Goal: Information Seeking & Learning: Learn about a topic

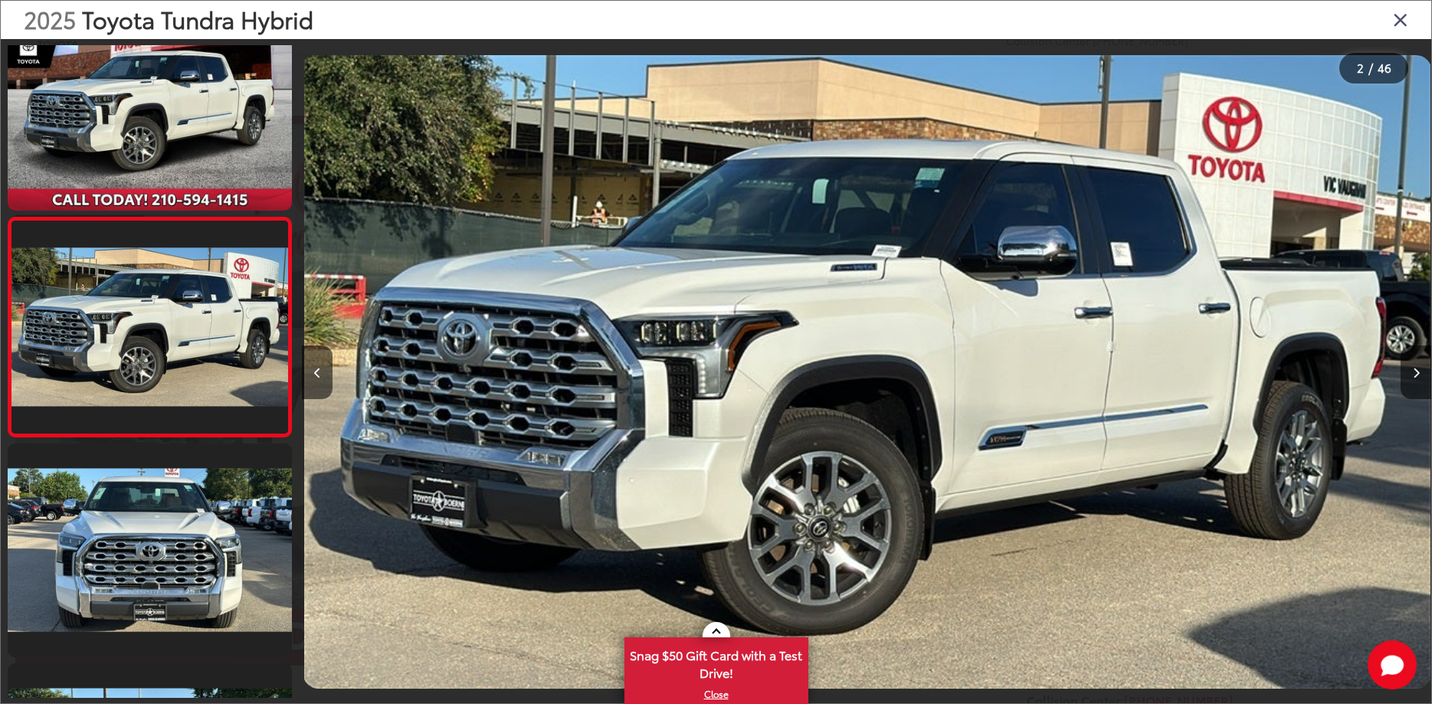
scroll to position [0, 1129]
click at [1415, 378] on button "Next image" at bounding box center [1415, 372] width 31 height 54
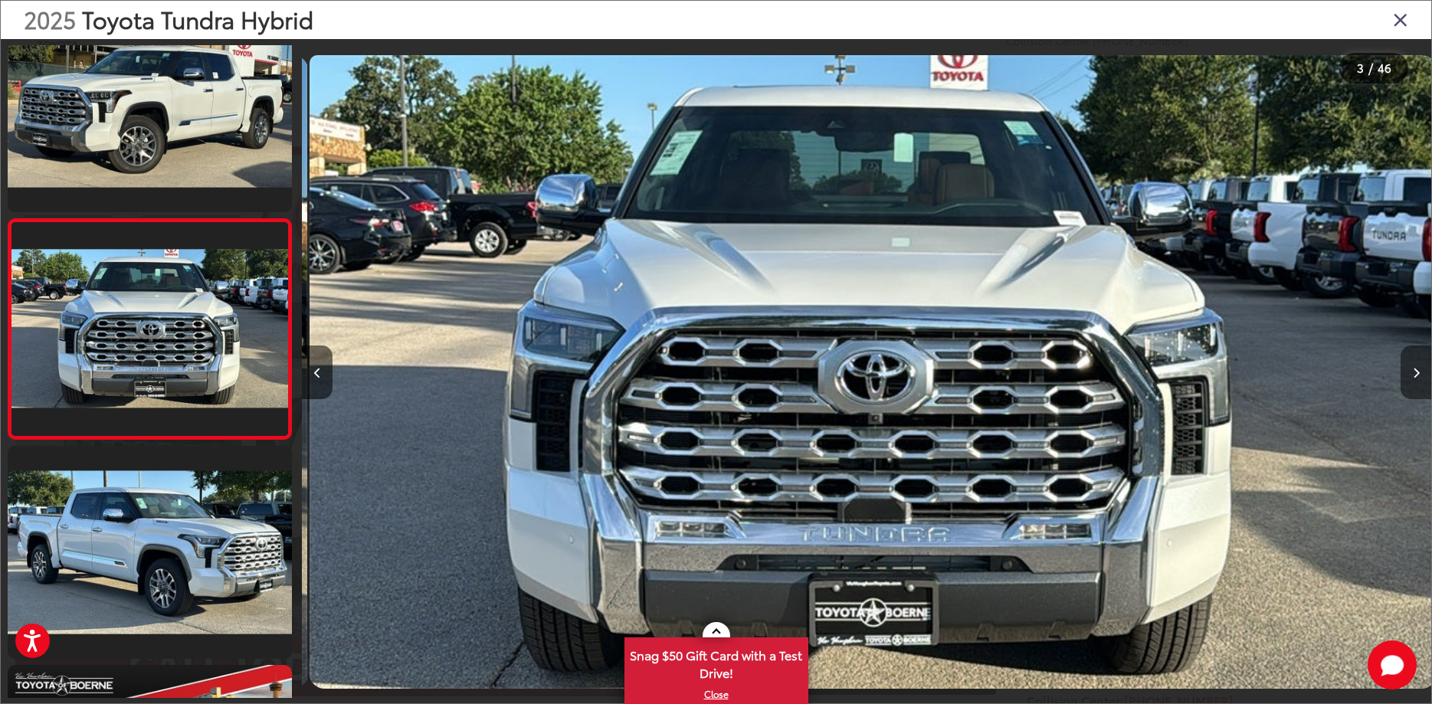
scroll to position [268, 0]
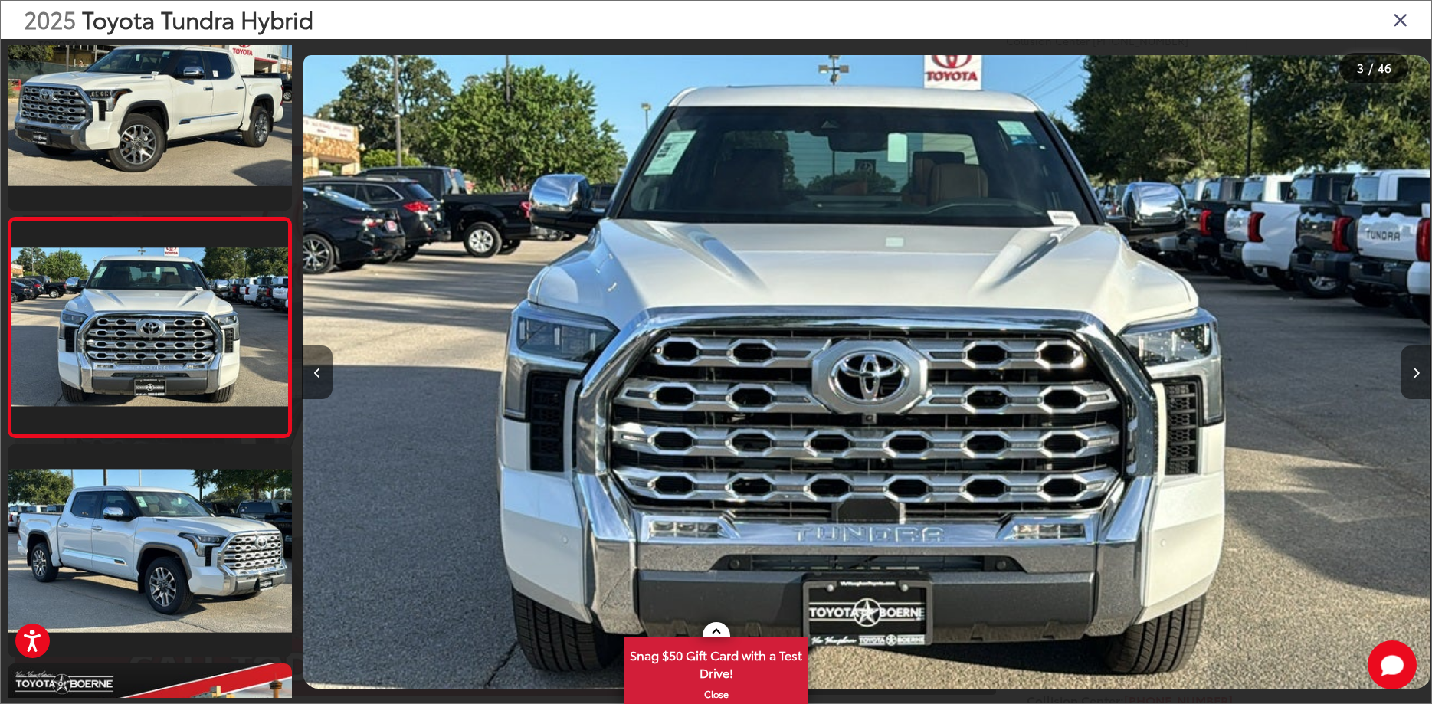
click at [1415, 378] on button "Next image" at bounding box center [1415, 372] width 31 height 54
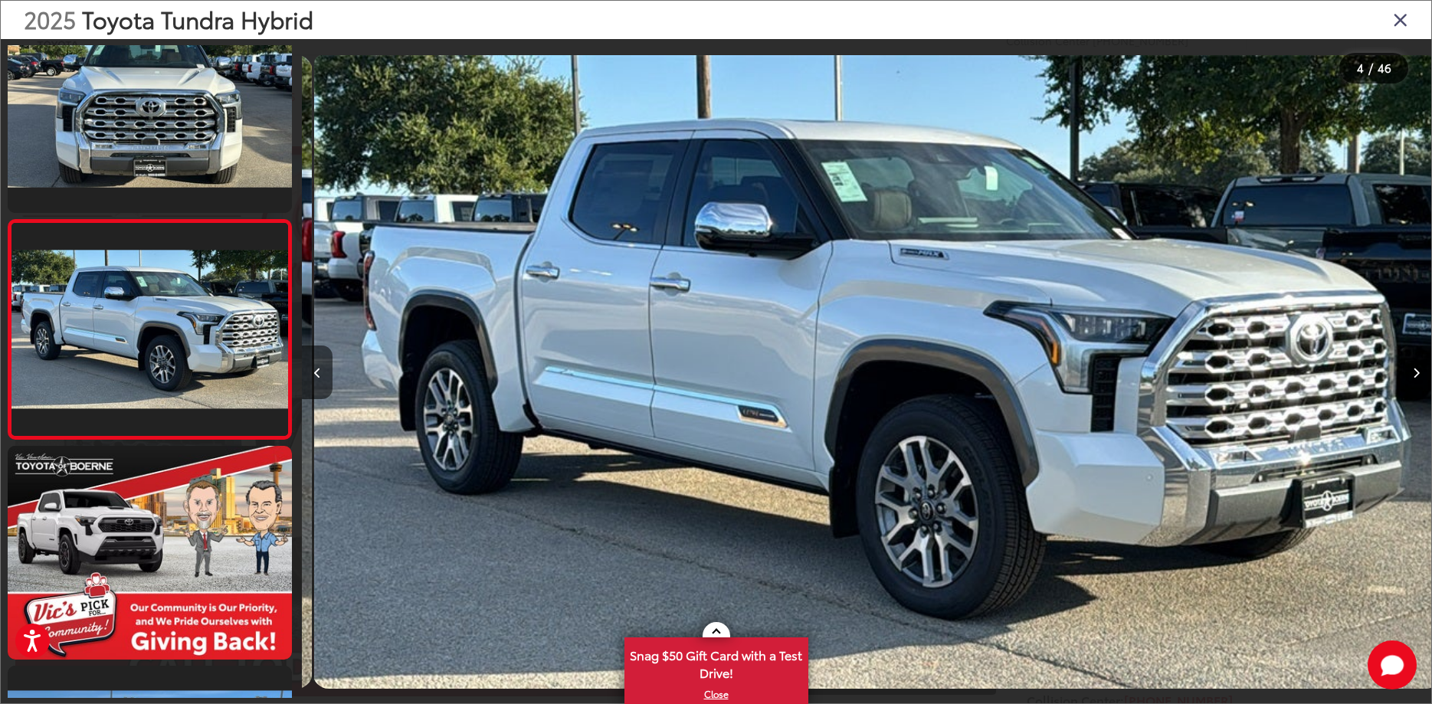
scroll to position [488, 0]
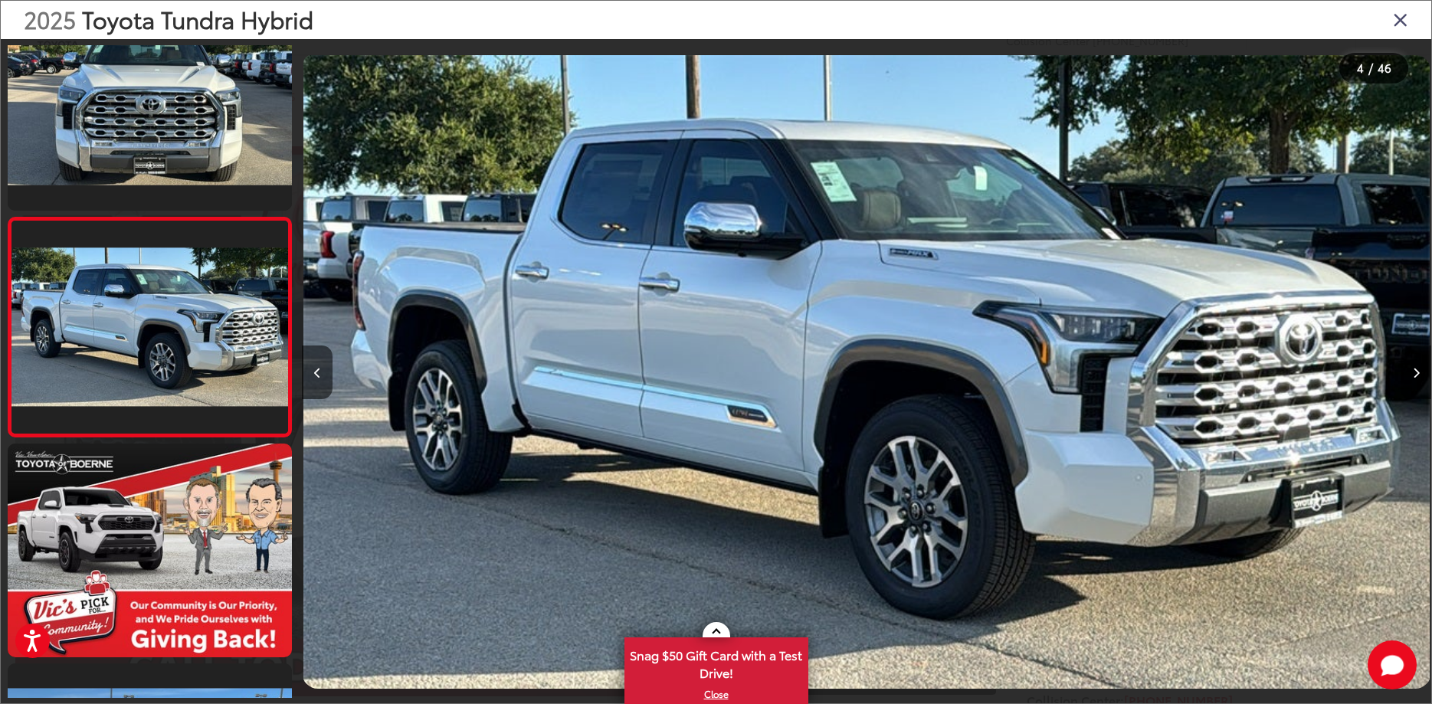
click at [1415, 378] on button "Next image" at bounding box center [1415, 372] width 31 height 54
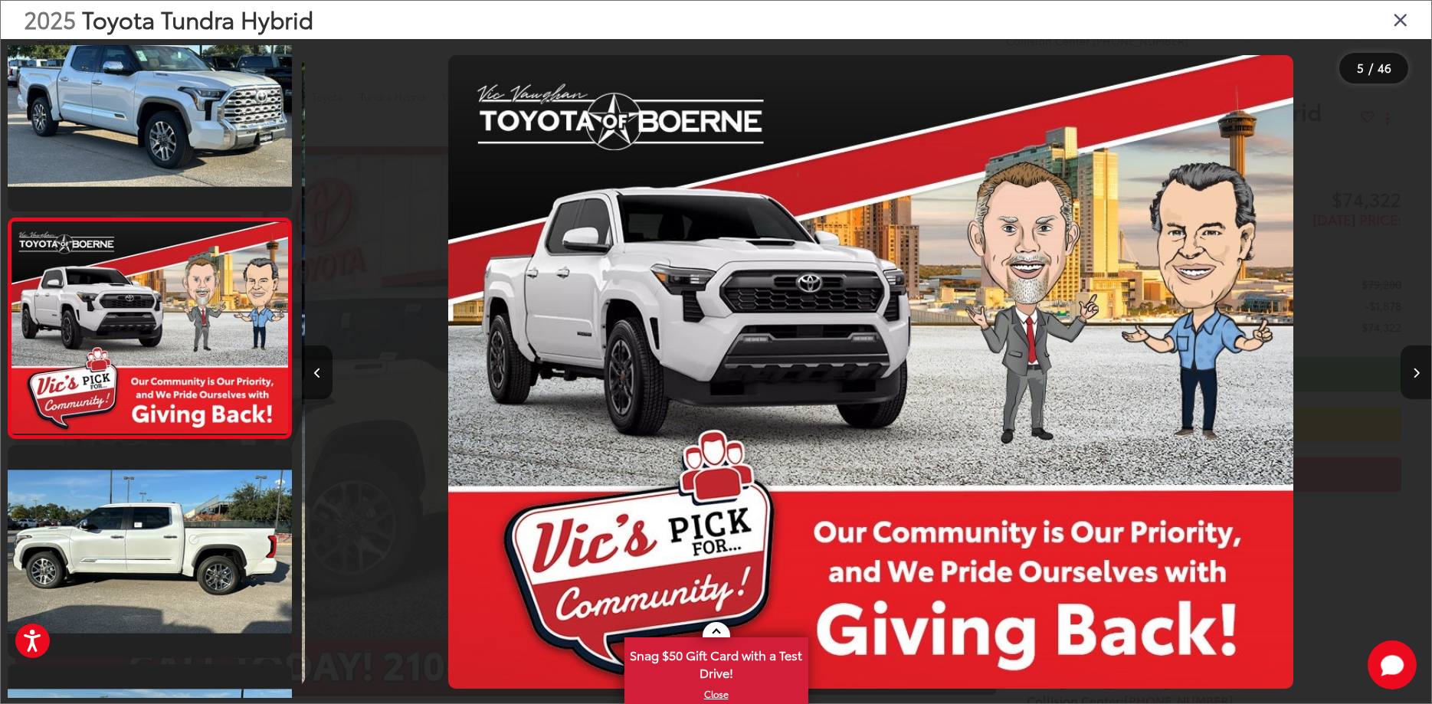
scroll to position [707, 0]
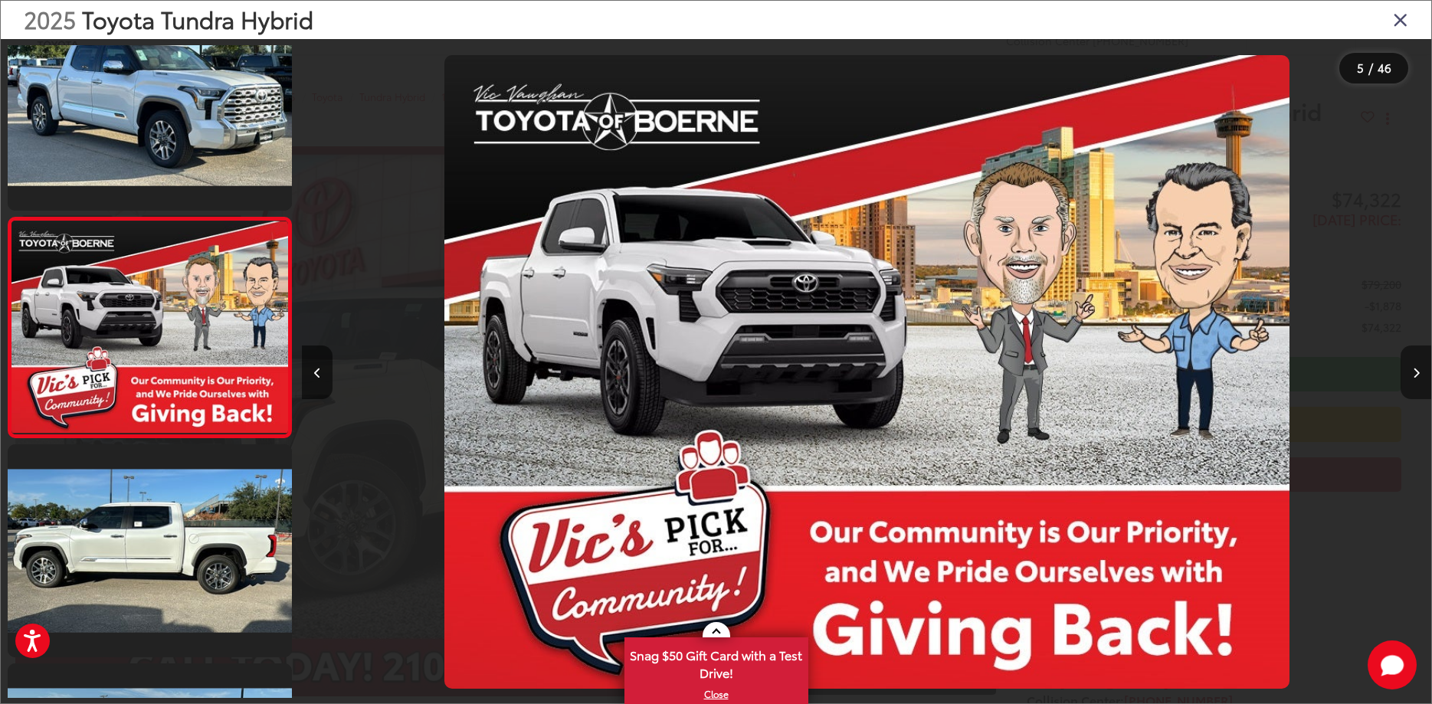
click at [1415, 378] on button "Next image" at bounding box center [1415, 372] width 31 height 54
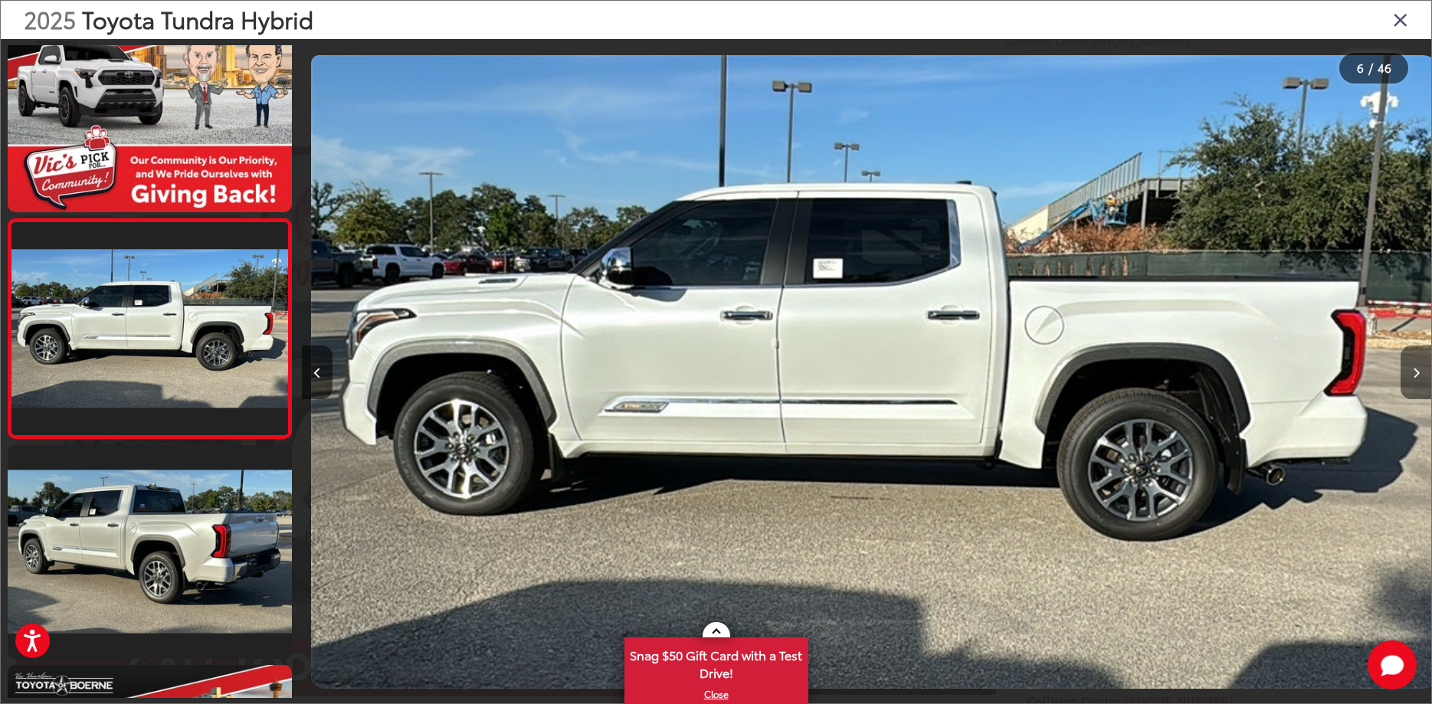
scroll to position [927, 0]
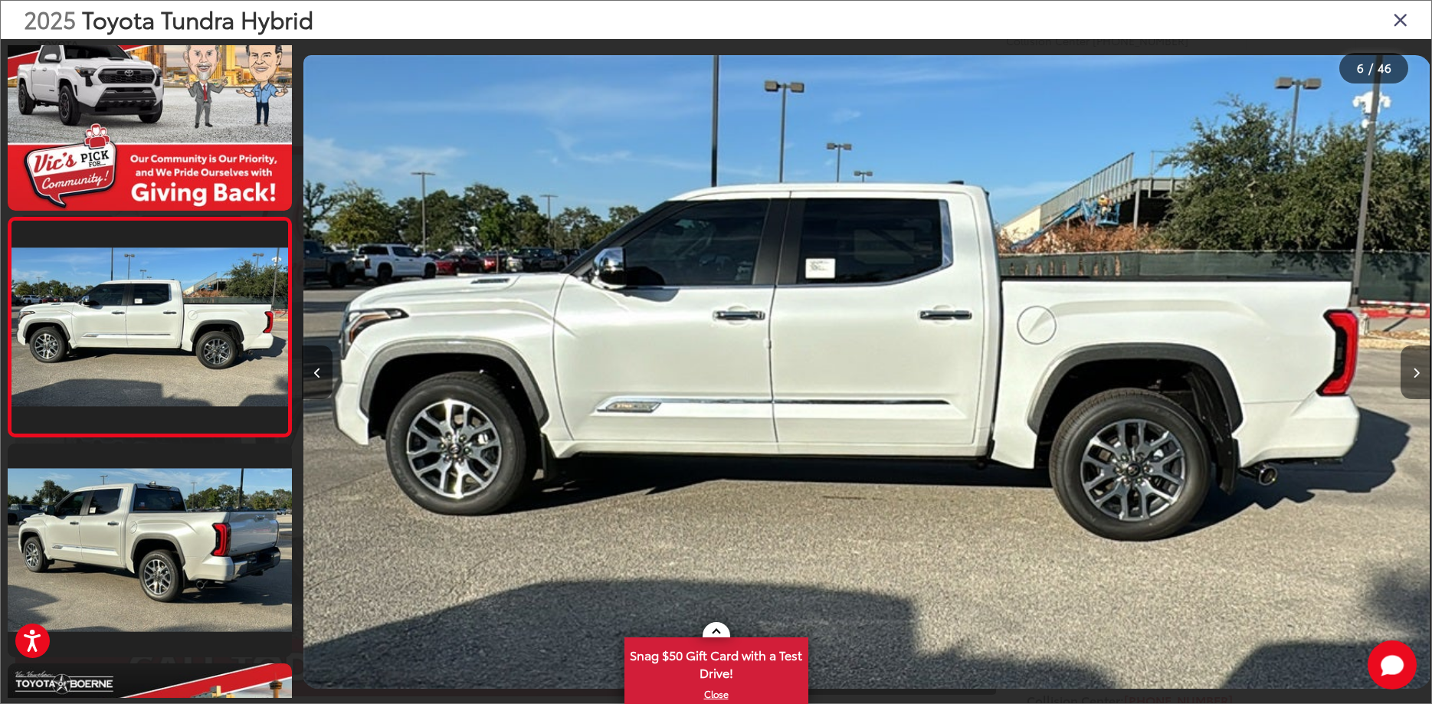
click at [1415, 378] on button "Next image" at bounding box center [1415, 372] width 31 height 54
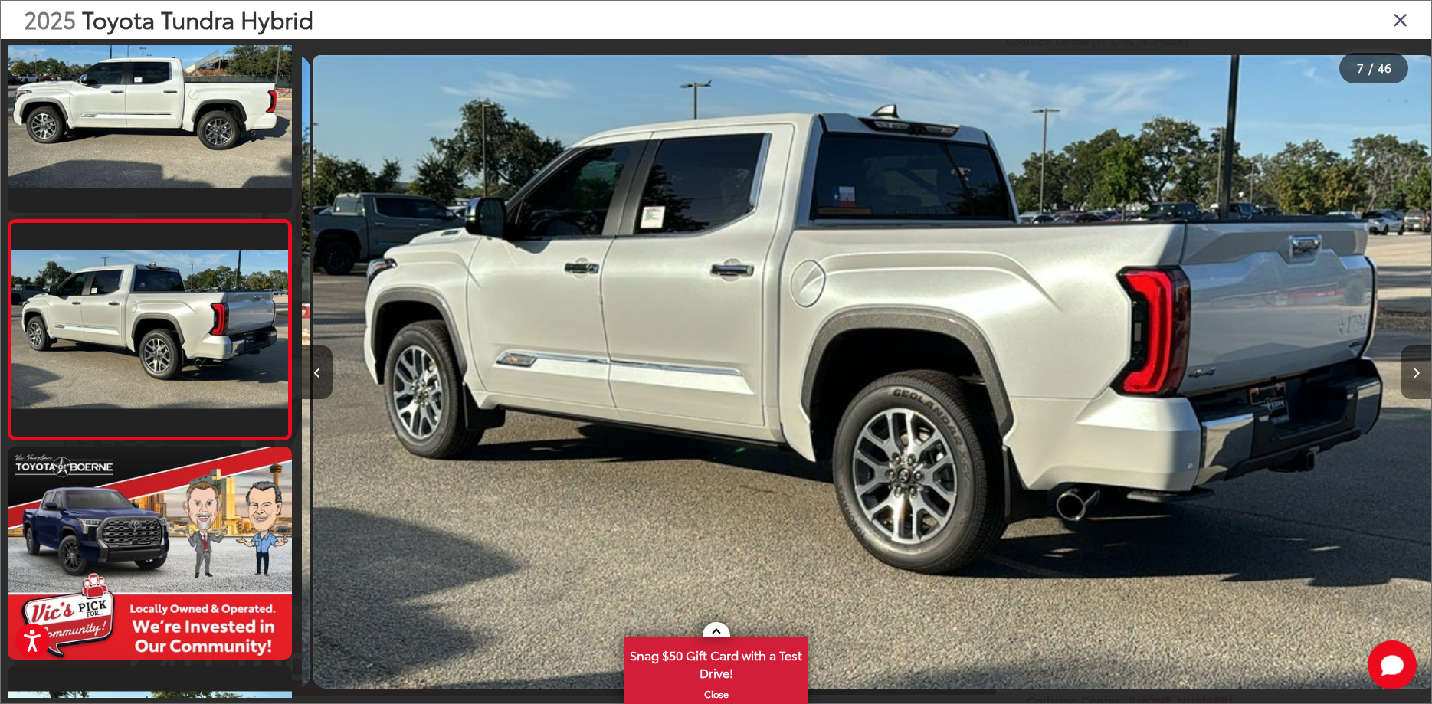
scroll to position [1146, 0]
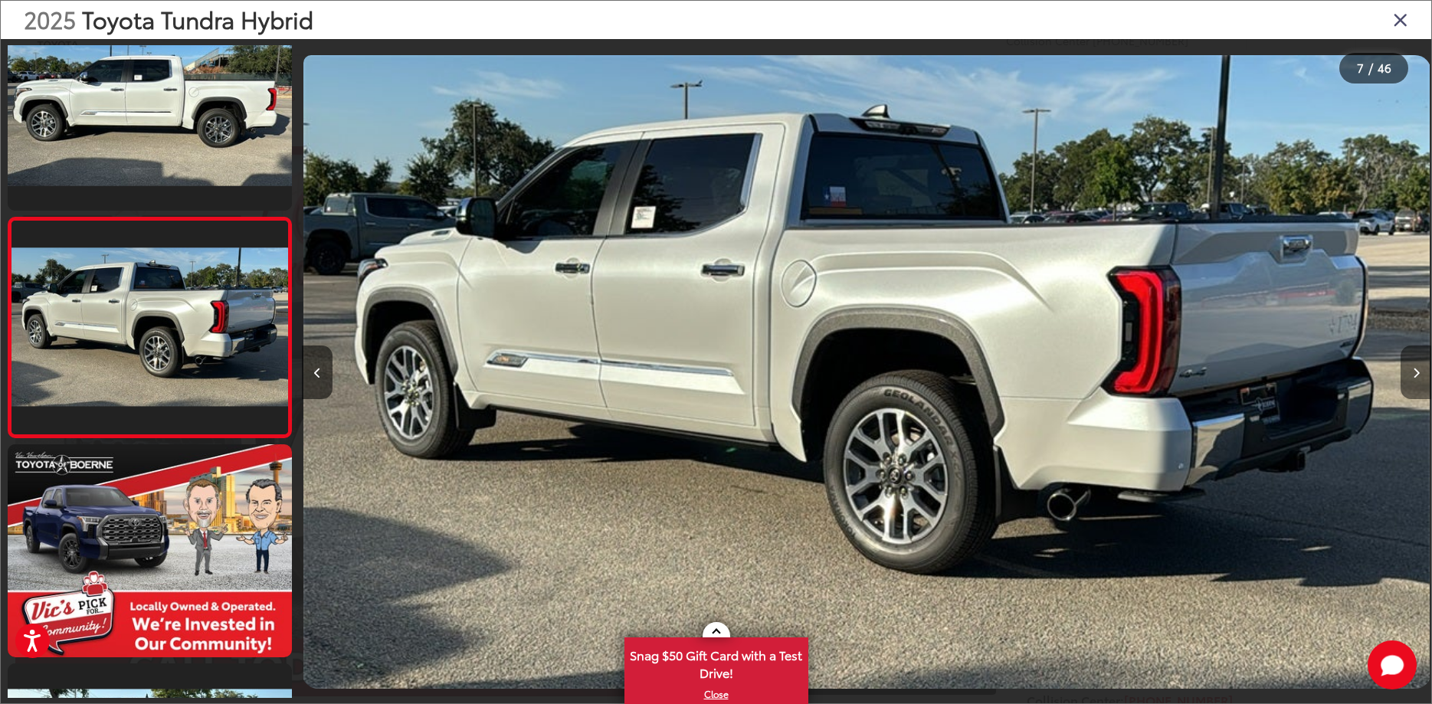
click at [1415, 378] on button "Next image" at bounding box center [1415, 372] width 31 height 54
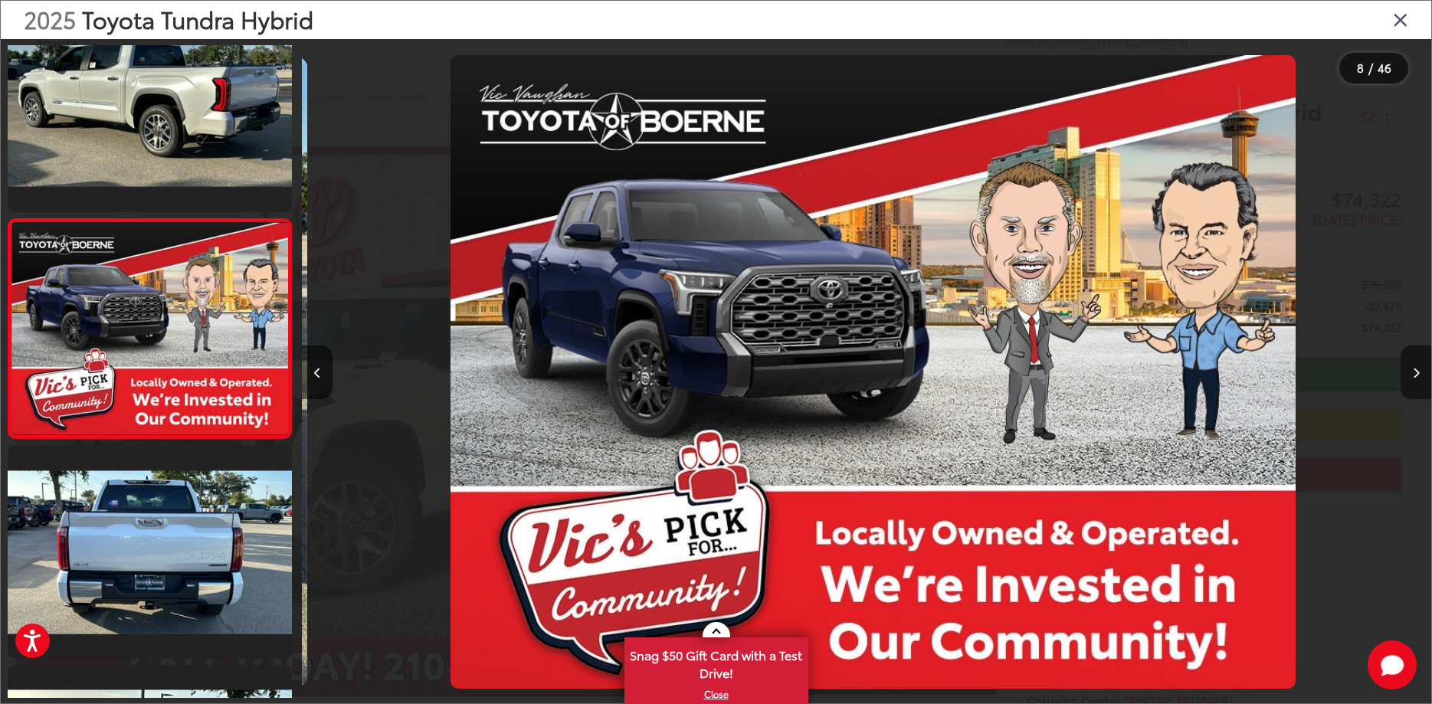
scroll to position [0, 0]
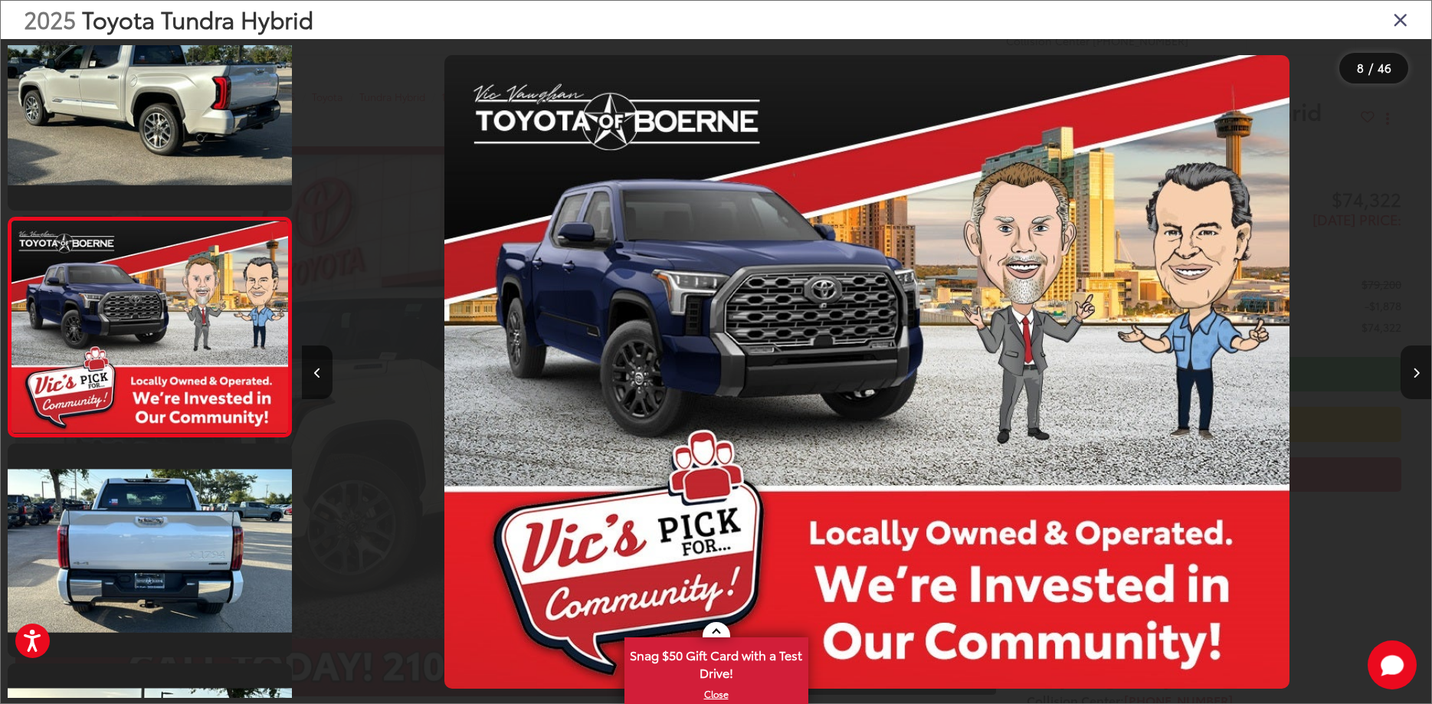
click at [1415, 378] on button "Next image" at bounding box center [1415, 372] width 31 height 54
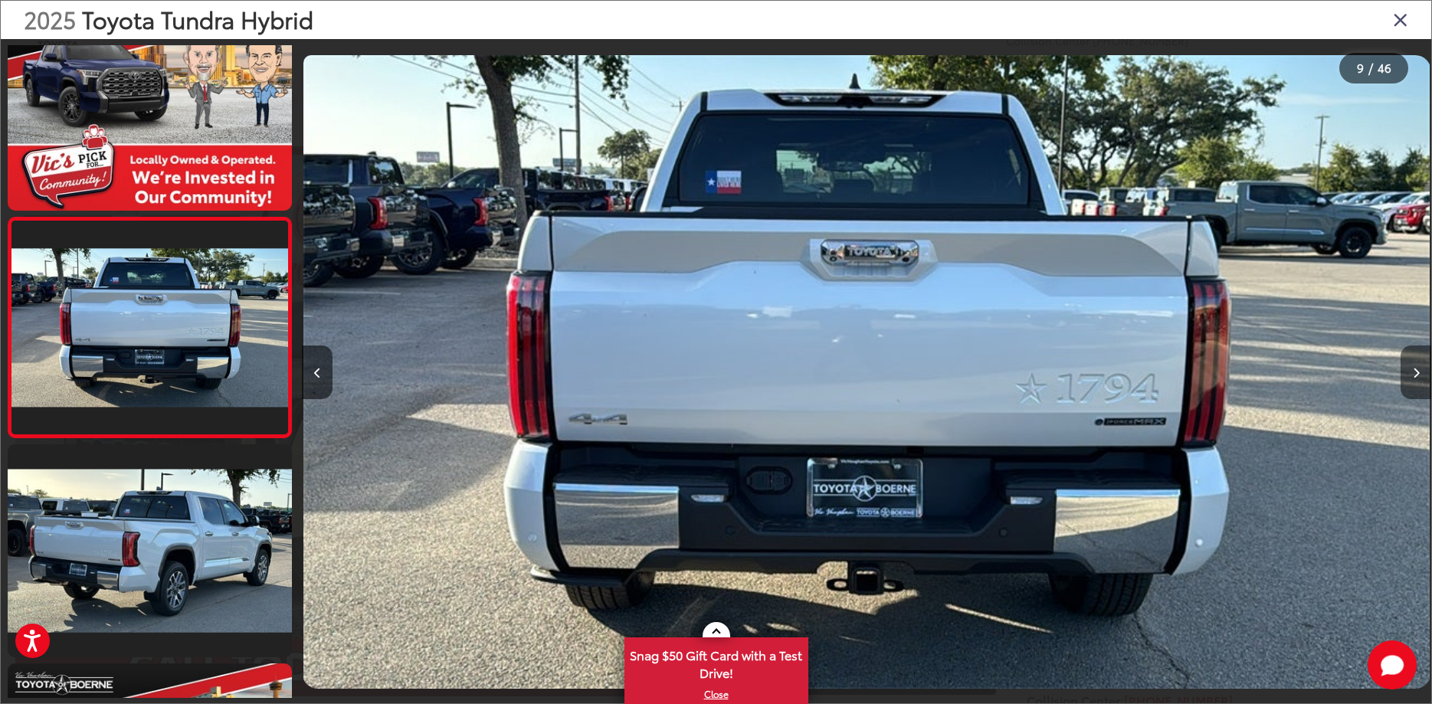
click at [1415, 378] on button "Next image" at bounding box center [1415, 372] width 31 height 54
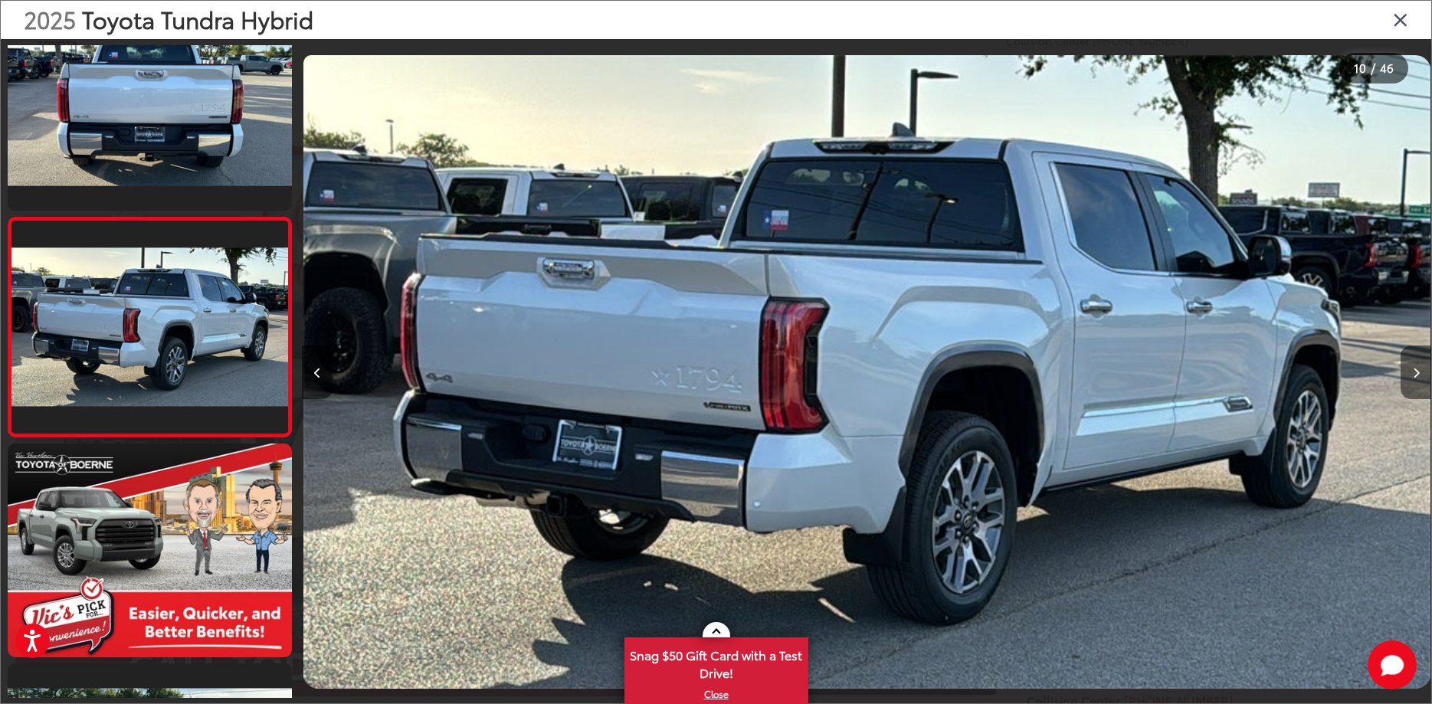
click at [1415, 378] on button "Next image" at bounding box center [1415, 372] width 31 height 54
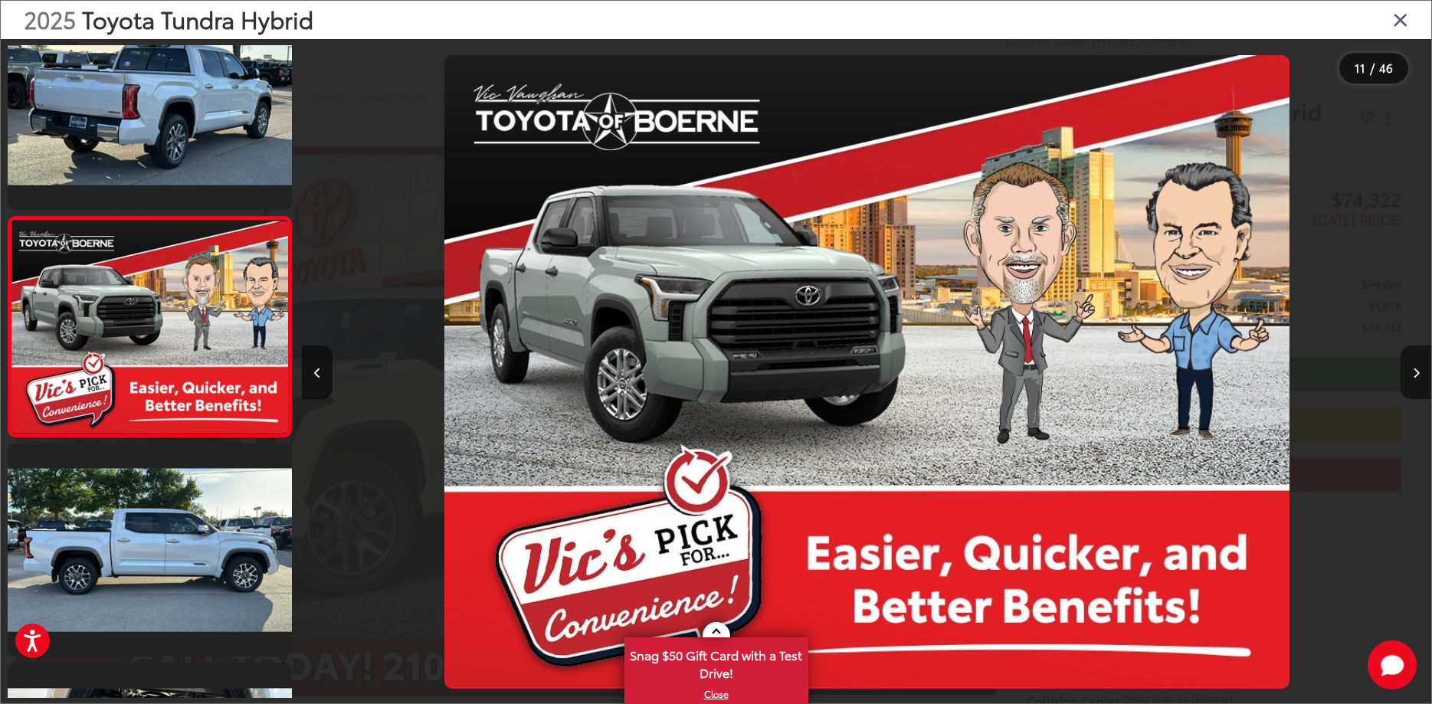
click at [1415, 378] on button "Next image" at bounding box center [1415, 372] width 31 height 54
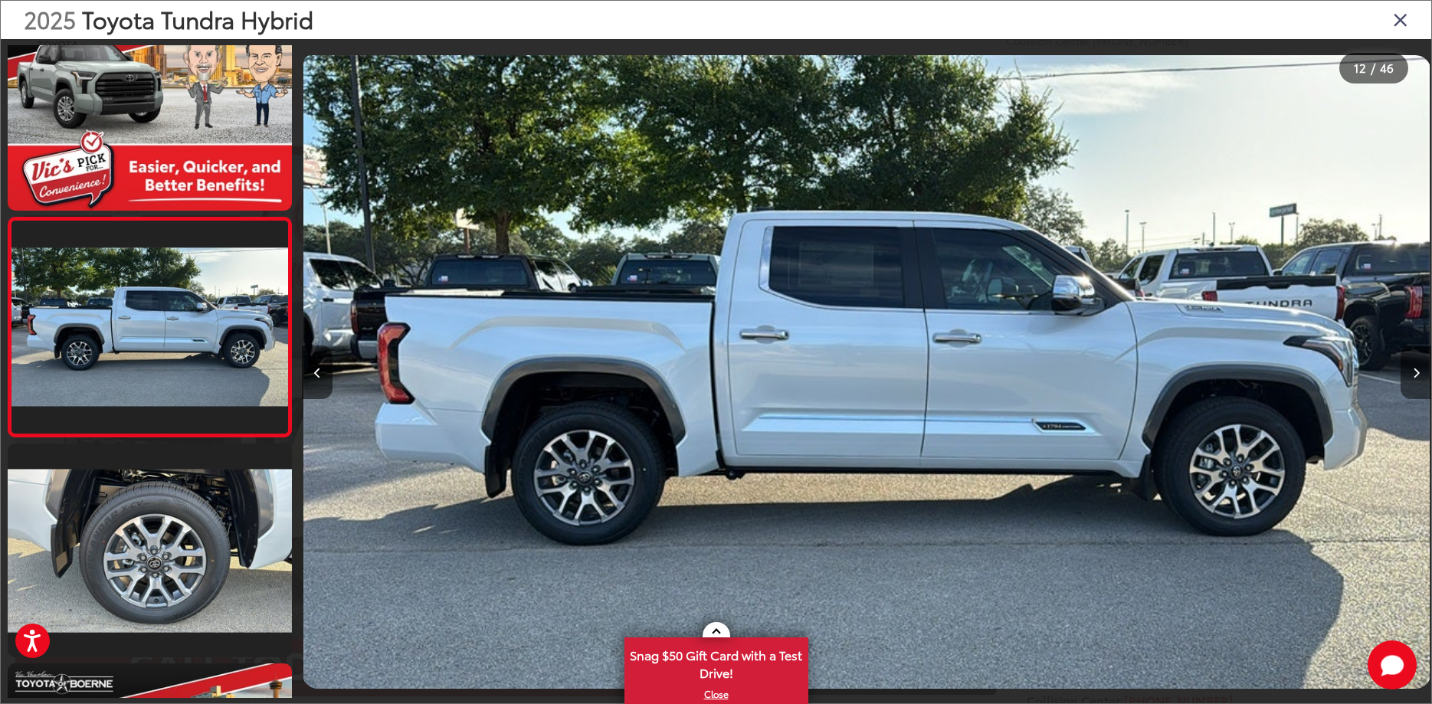
click at [1415, 378] on button "Next image" at bounding box center [1415, 372] width 31 height 54
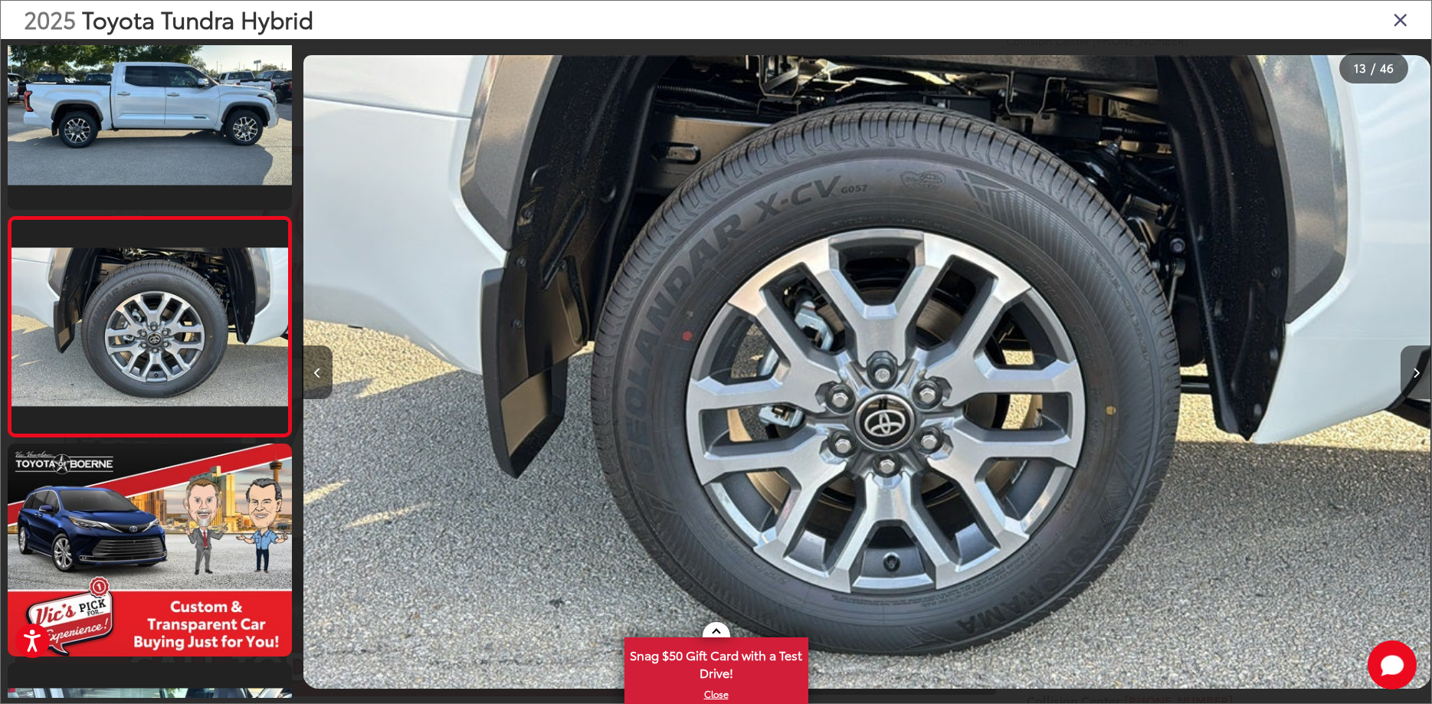
click at [1415, 378] on button "Next image" at bounding box center [1415, 372] width 31 height 54
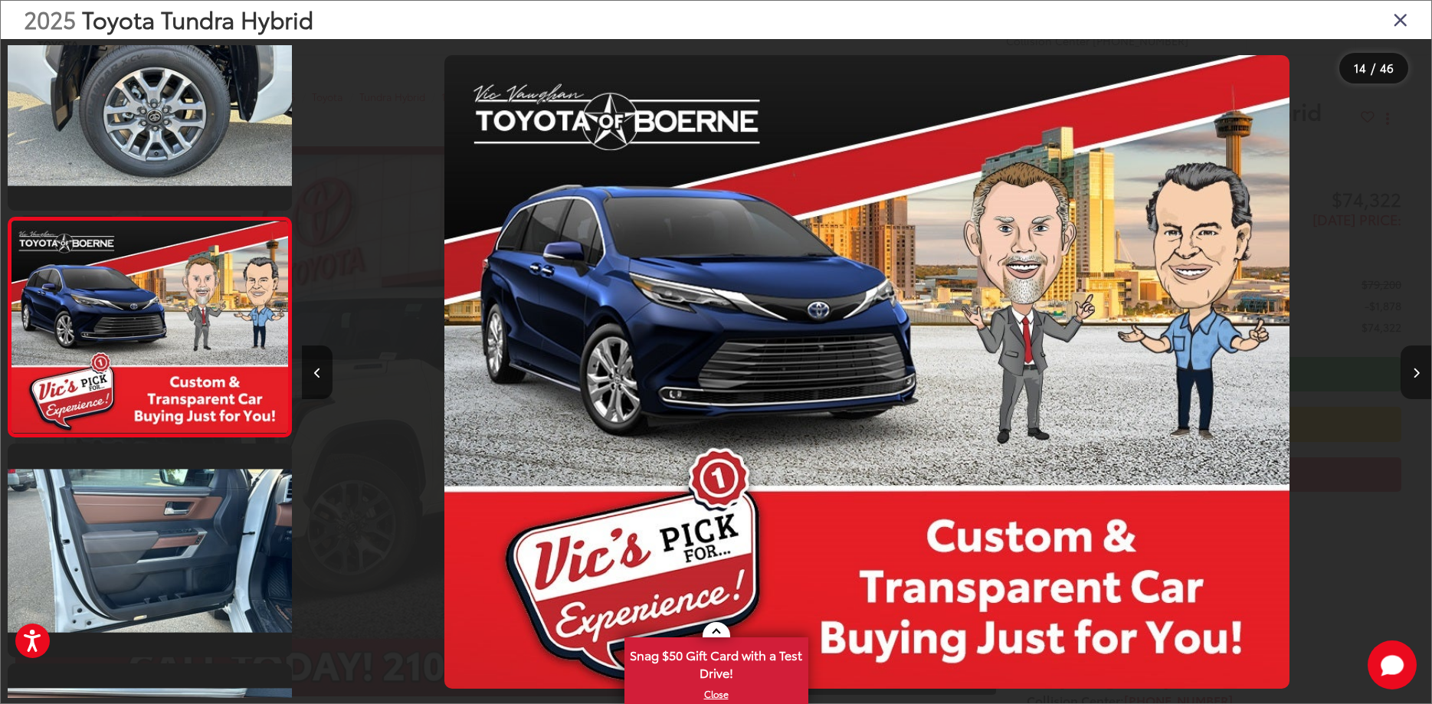
click at [1415, 378] on button "Next image" at bounding box center [1415, 372] width 31 height 54
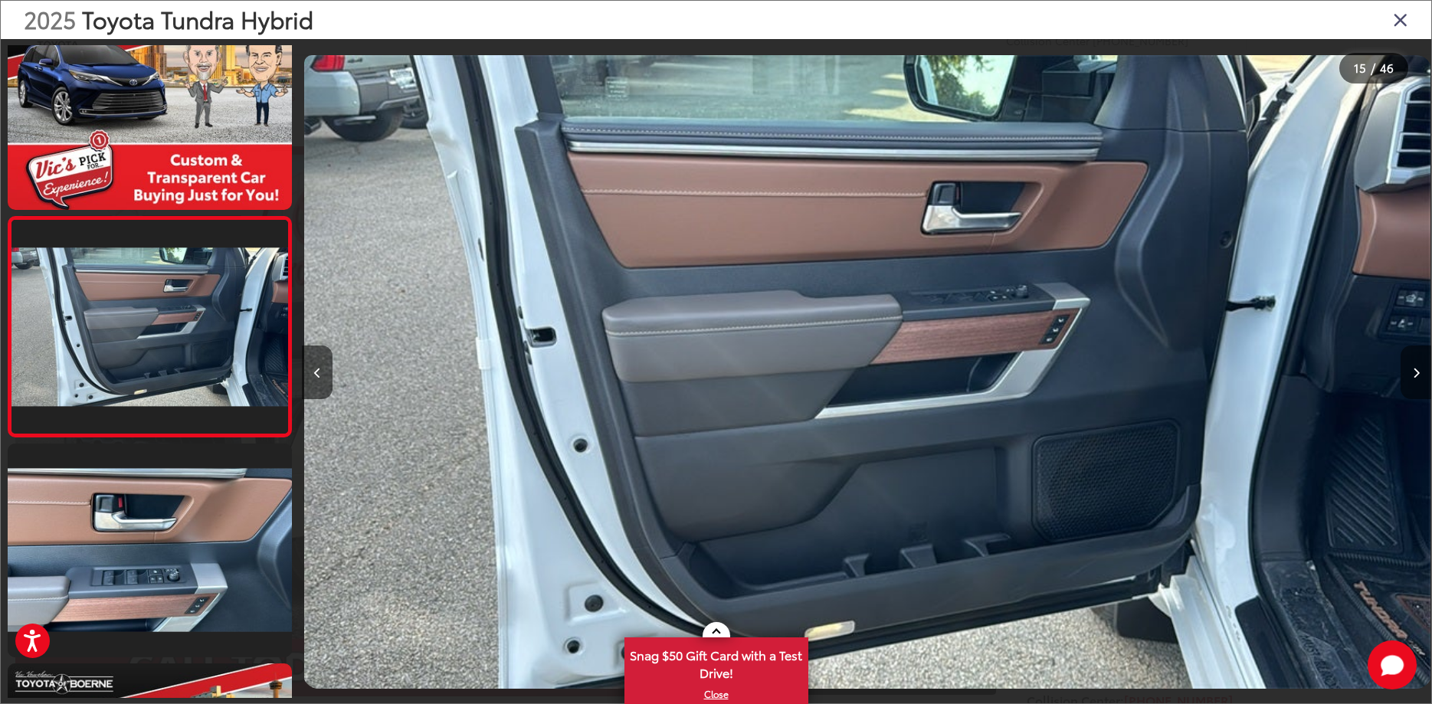
click at [1415, 378] on button "Next image" at bounding box center [1415, 372] width 31 height 54
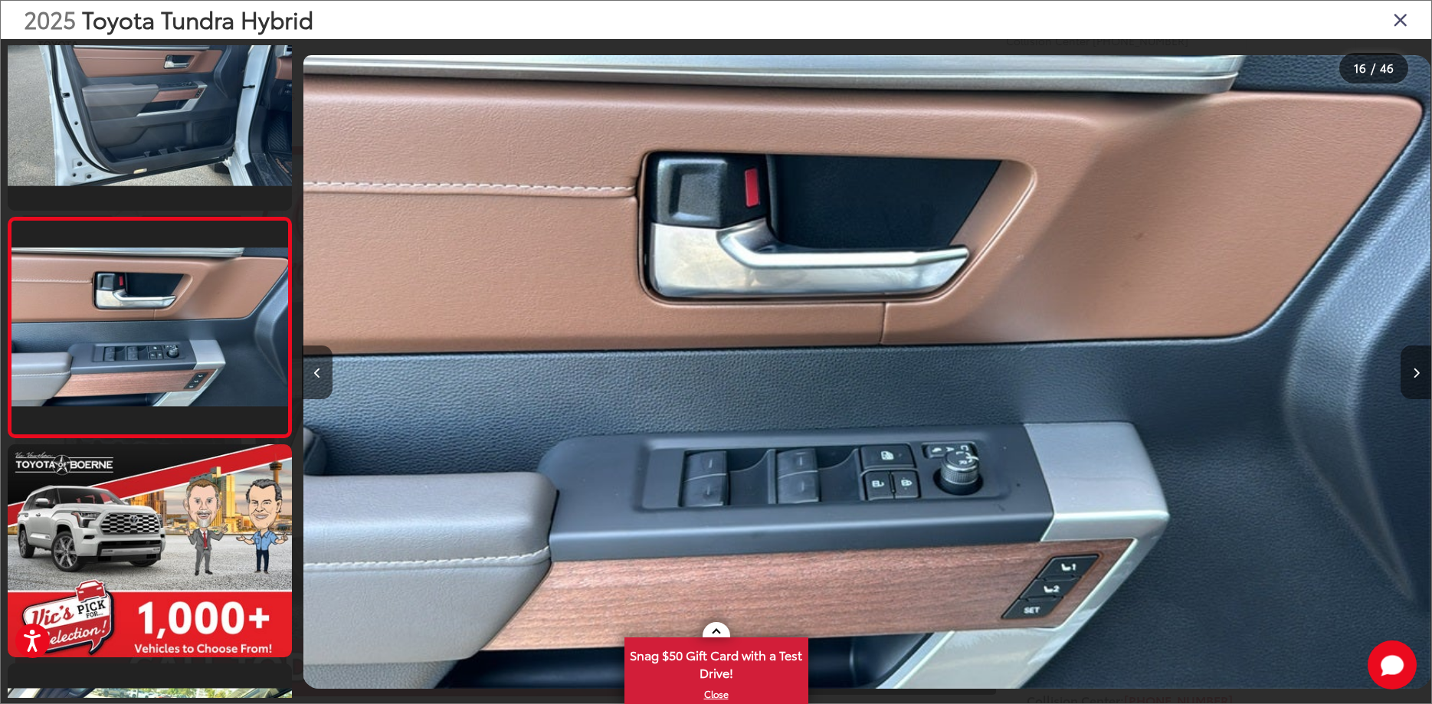
click at [1415, 378] on button "Next image" at bounding box center [1415, 372] width 31 height 54
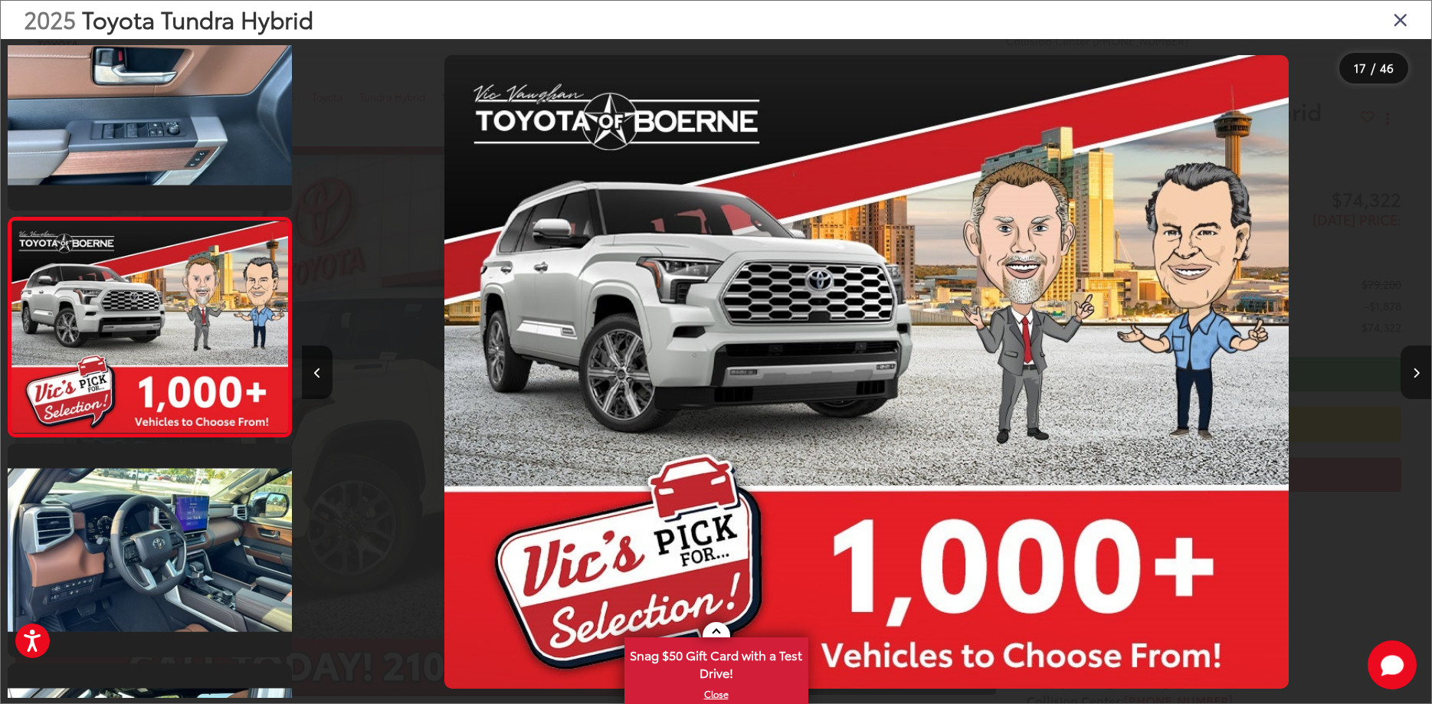
click at [1415, 378] on button "Next image" at bounding box center [1415, 372] width 31 height 54
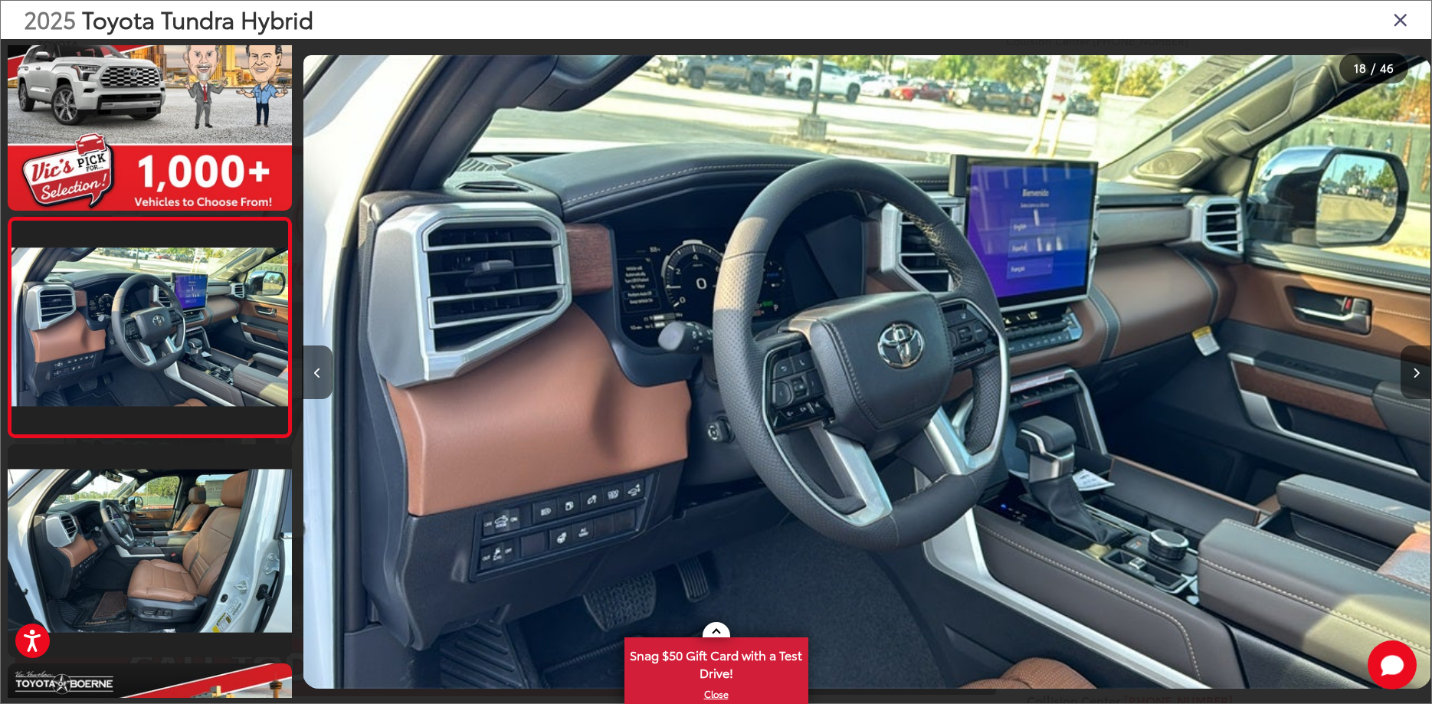
click at [1415, 378] on button "Next image" at bounding box center [1415, 372] width 31 height 54
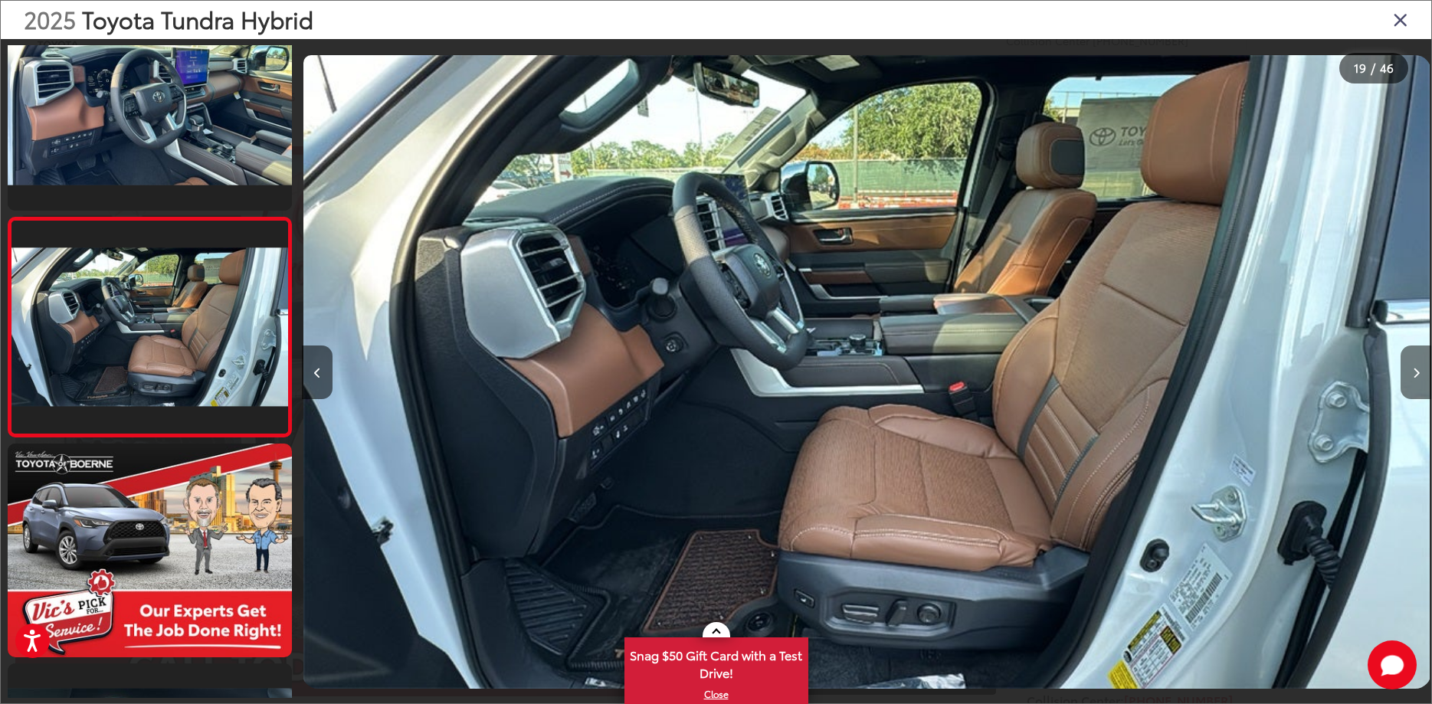
click at [1415, 378] on button "Next image" at bounding box center [1415, 372] width 31 height 54
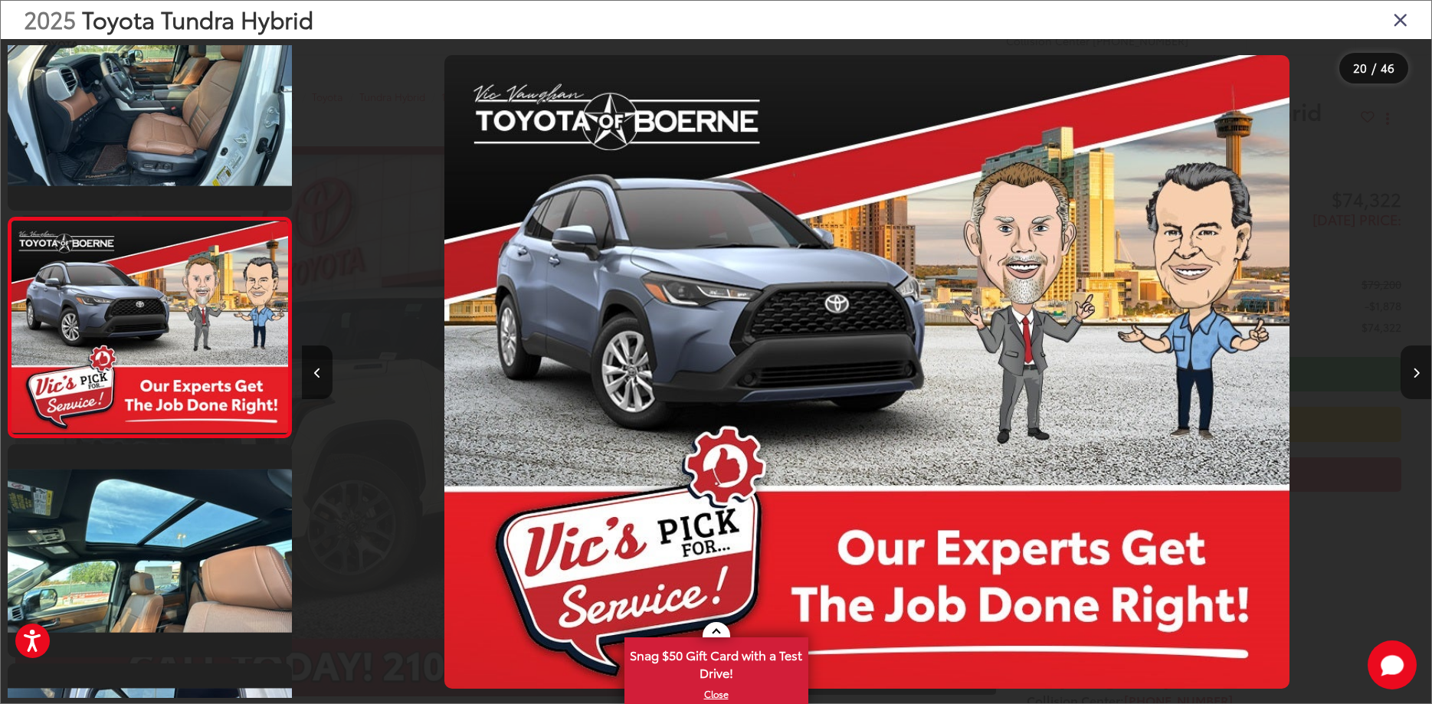
click at [1415, 378] on button "Next image" at bounding box center [1415, 372] width 31 height 54
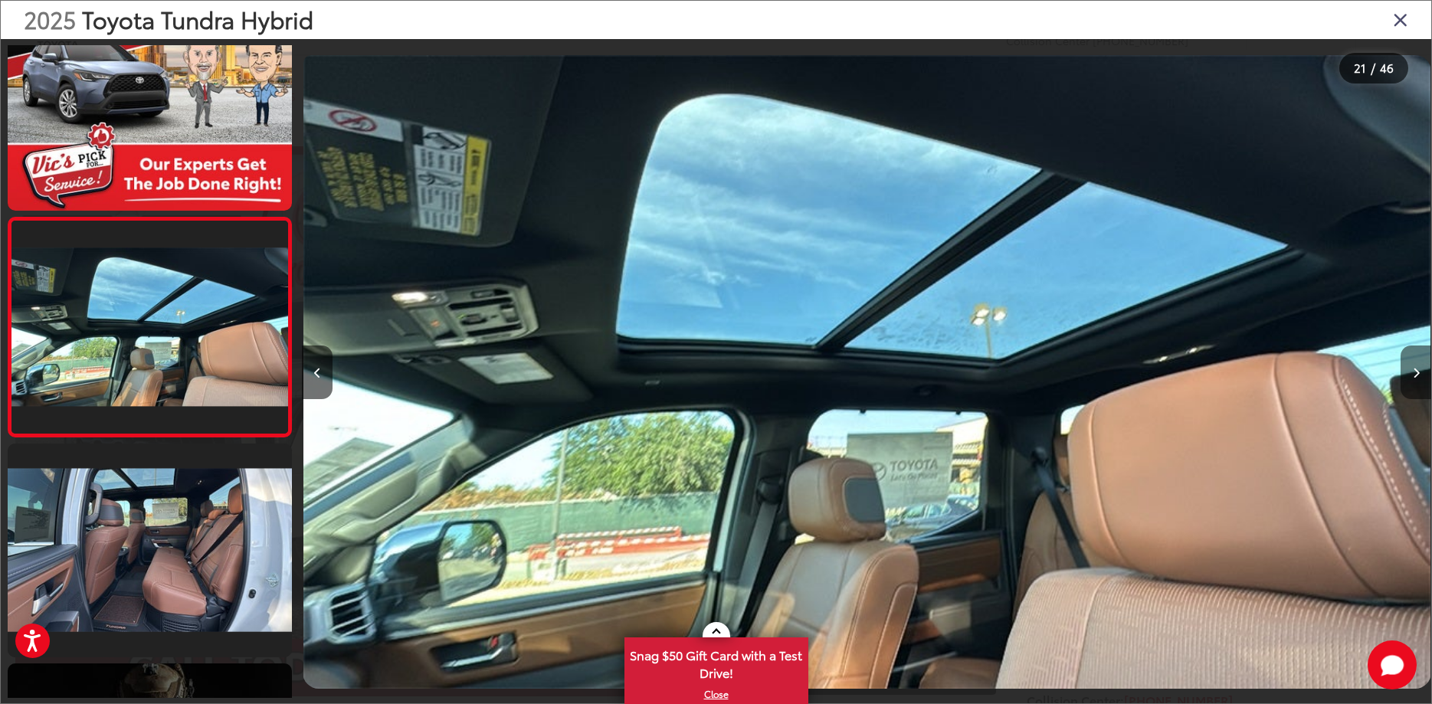
click at [1415, 378] on button "Next image" at bounding box center [1415, 372] width 31 height 54
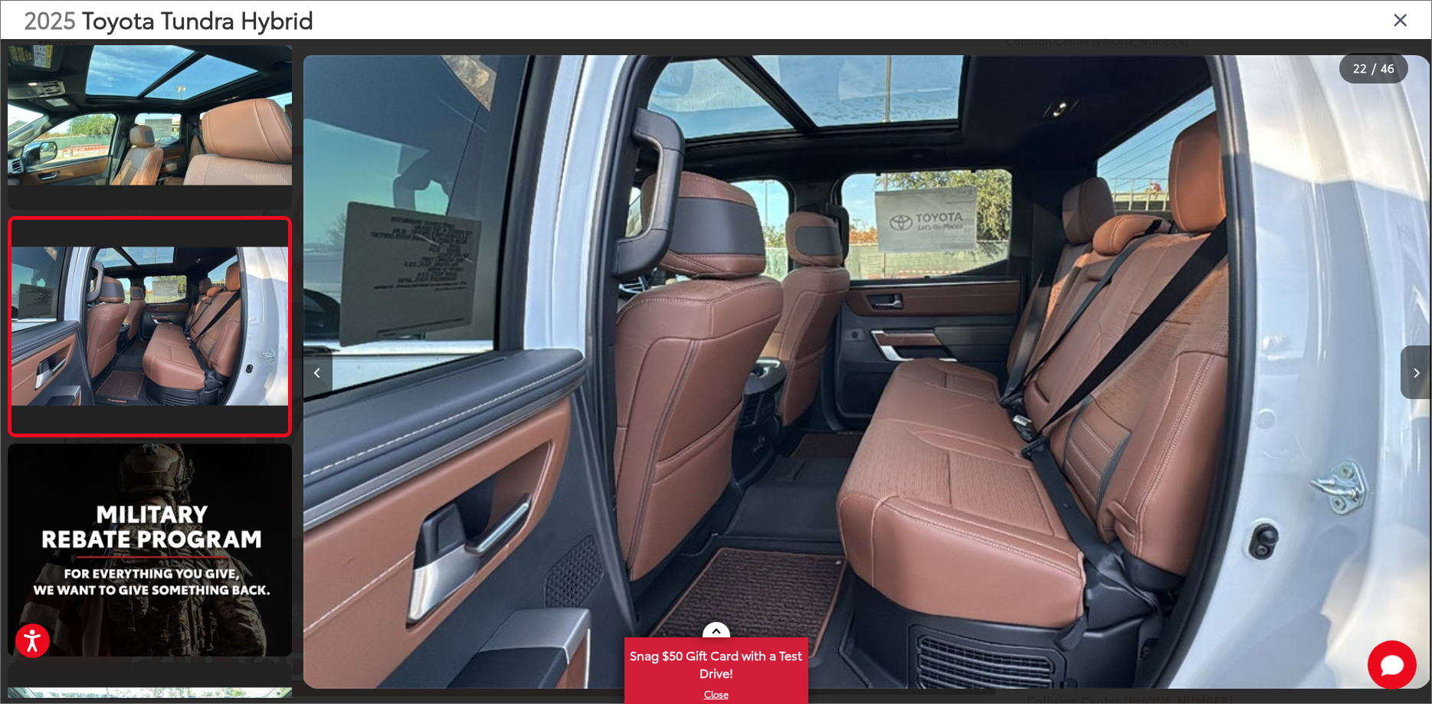
click at [1415, 378] on button "Next image" at bounding box center [1415, 372] width 31 height 54
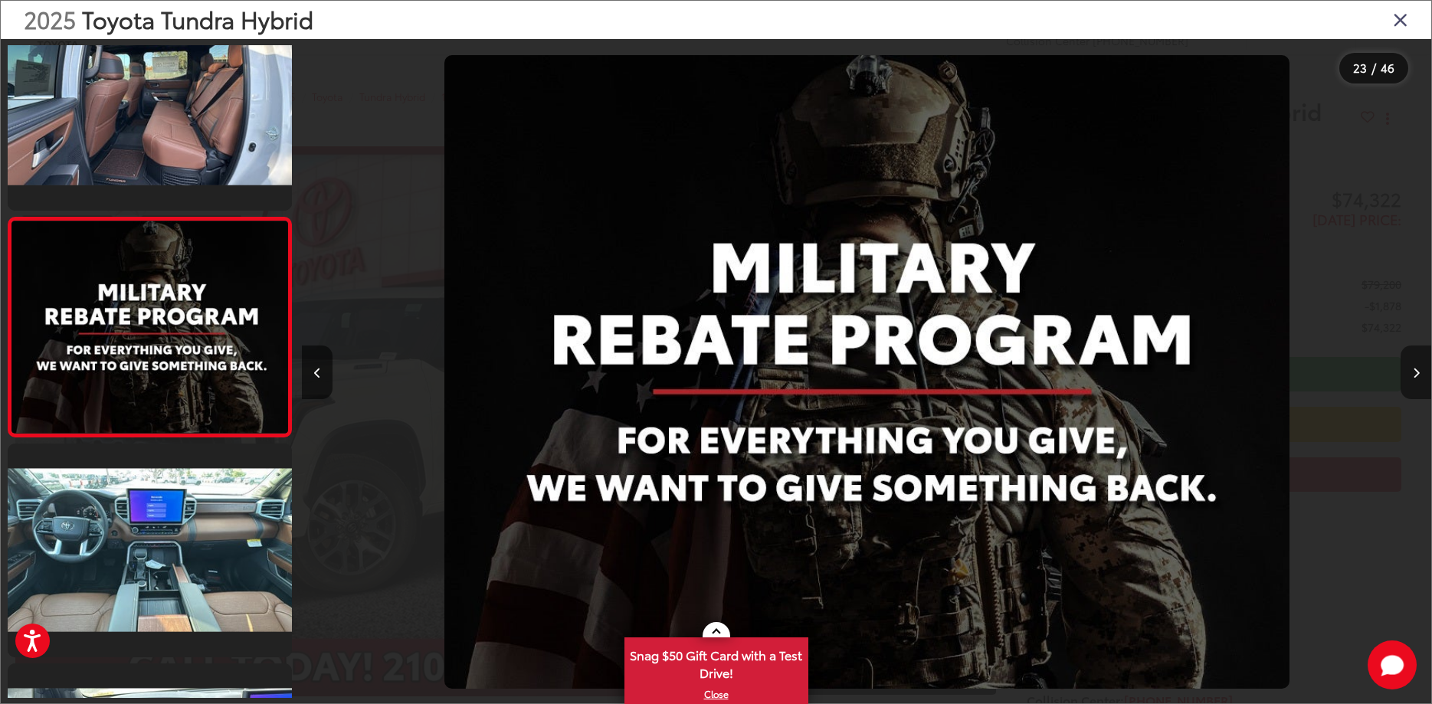
click at [1415, 378] on button "Next image" at bounding box center [1415, 372] width 31 height 54
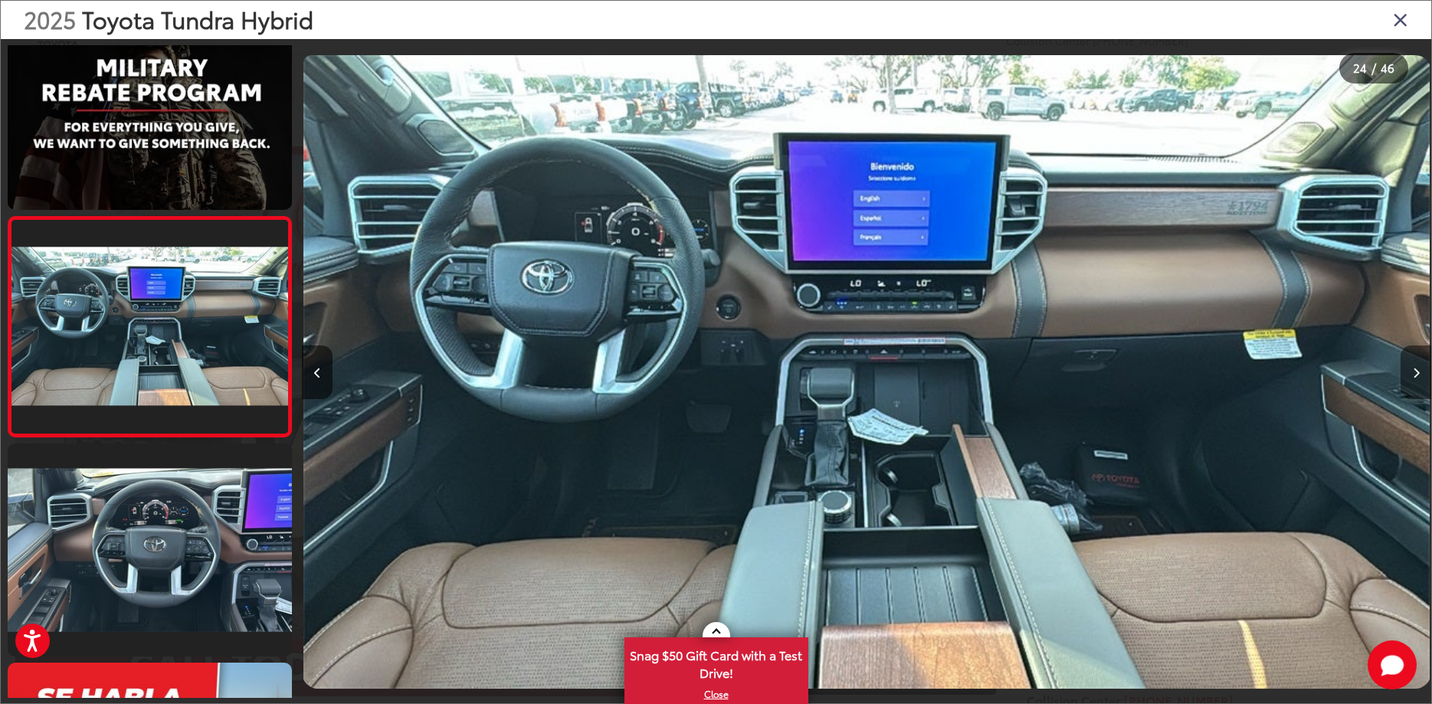
click at [1415, 378] on button "Next image" at bounding box center [1415, 372] width 31 height 54
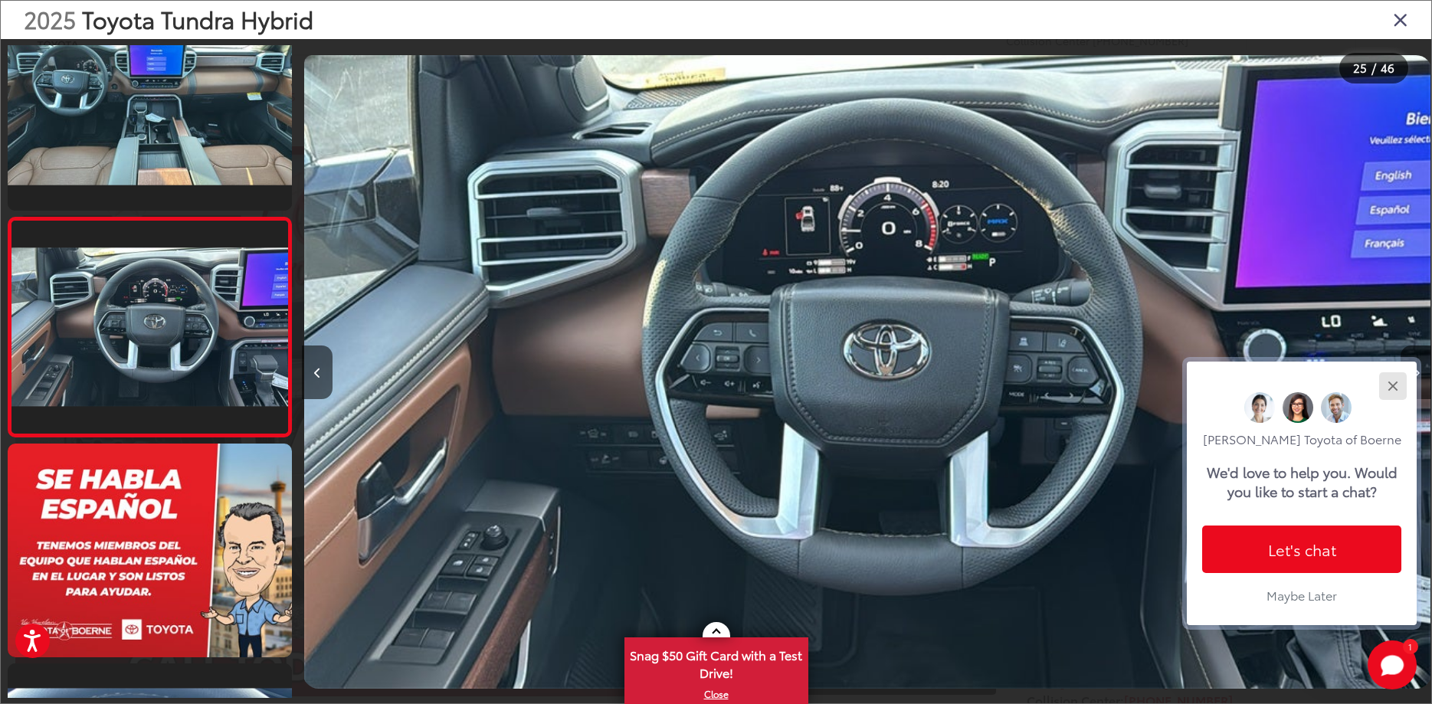
click at [1396, 381] on div "Close" at bounding box center [1392, 386] width 10 height 10
